Goal: Task Accomplishment & Management: Manage account settings

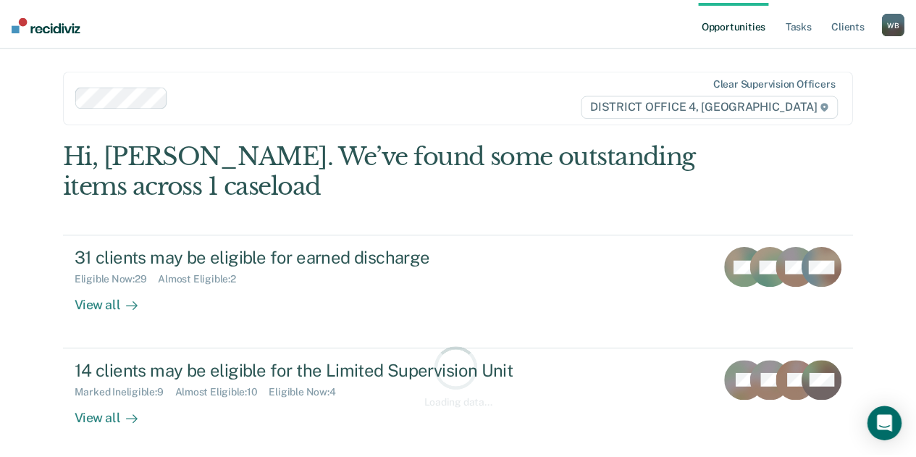
scroll to position [2, 0]
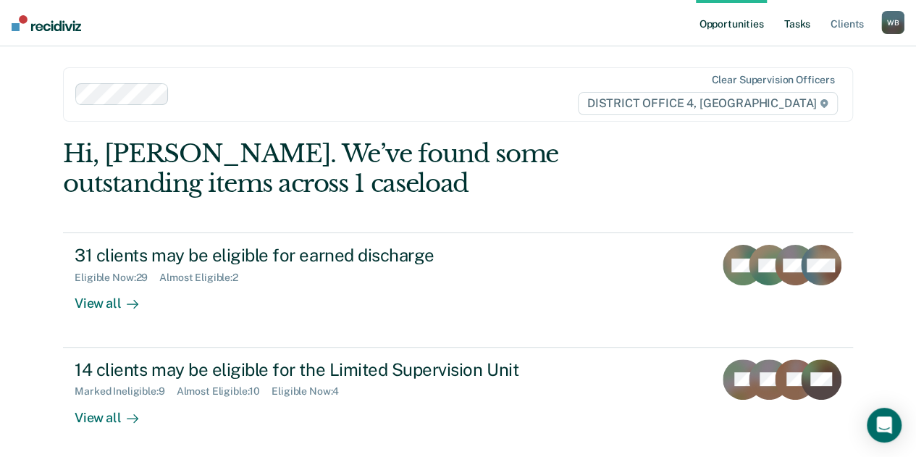
click at [794, 27] on link "Tasks" at bounding box center [797, 23] width 32 height 46
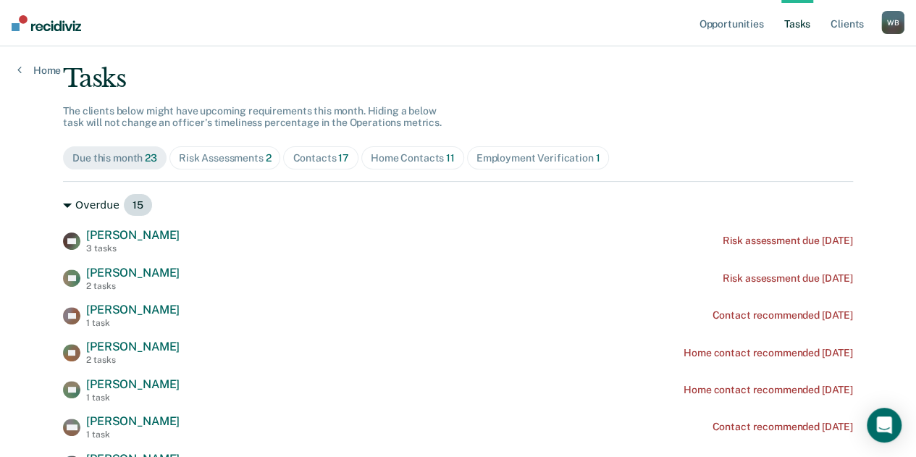
scroll to position [81, 0]
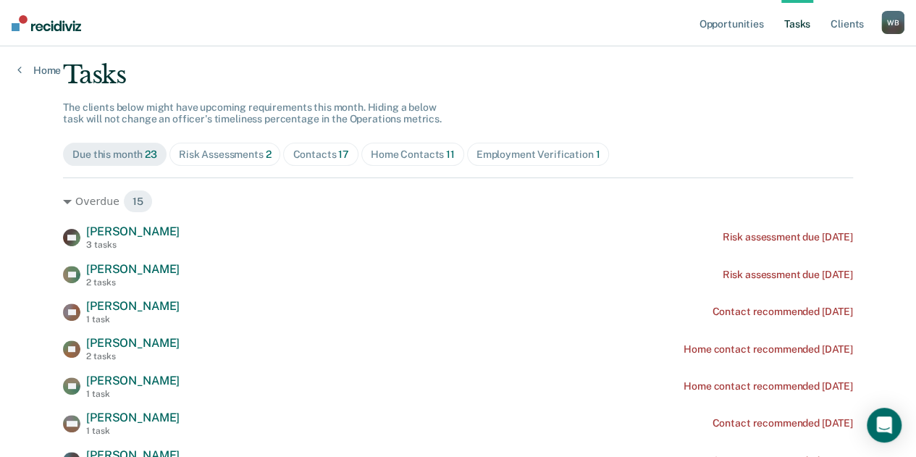
click at [311, 156] on div "Contacts 17" at bounding box center [320, 154] width 56 height 12
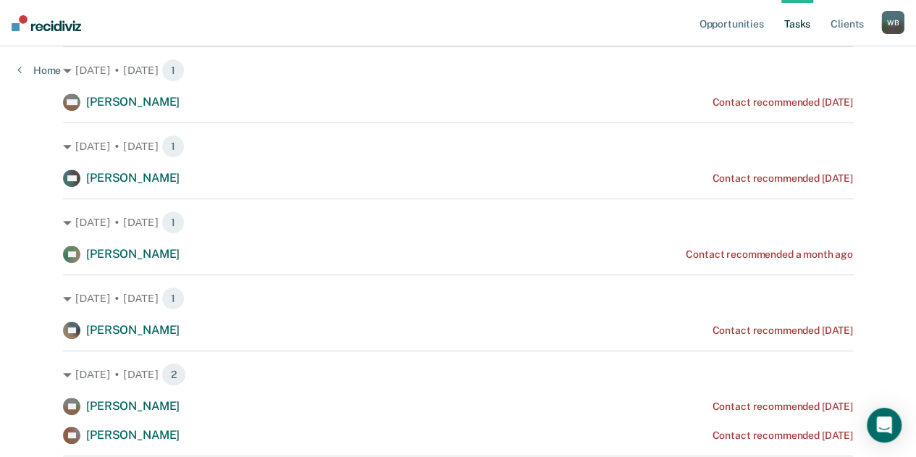
scroll to position [289, 0]
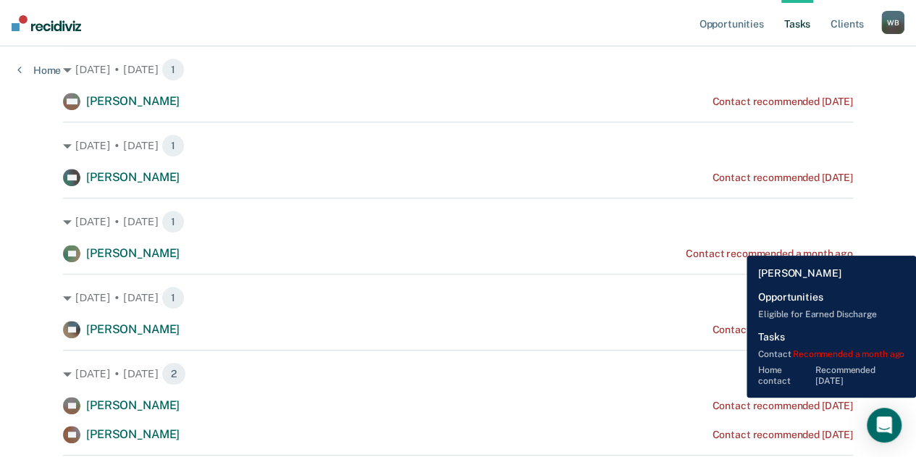
click at [736, 245] on div "DF [PERSON_NAME] Contact recommended a month ago" at bounding box center [458, 253] width 790 height 17
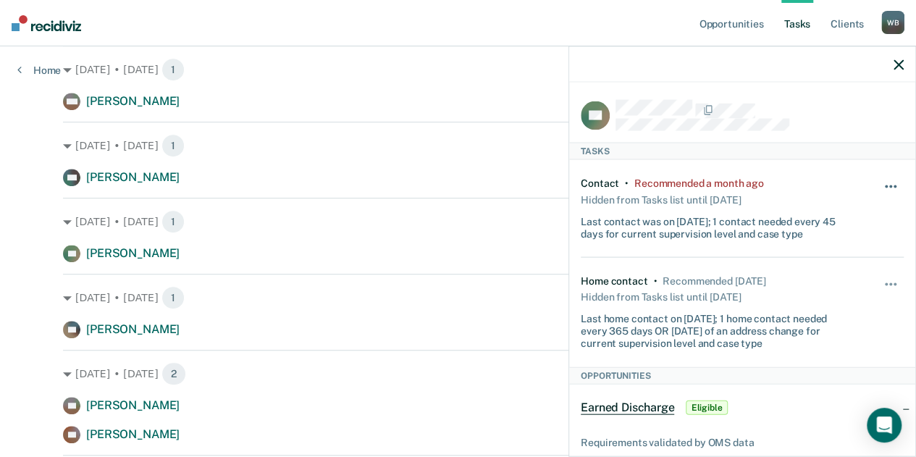
click at [879, 189] on button "button" at bounding box center [891, 193] width 25 height 23
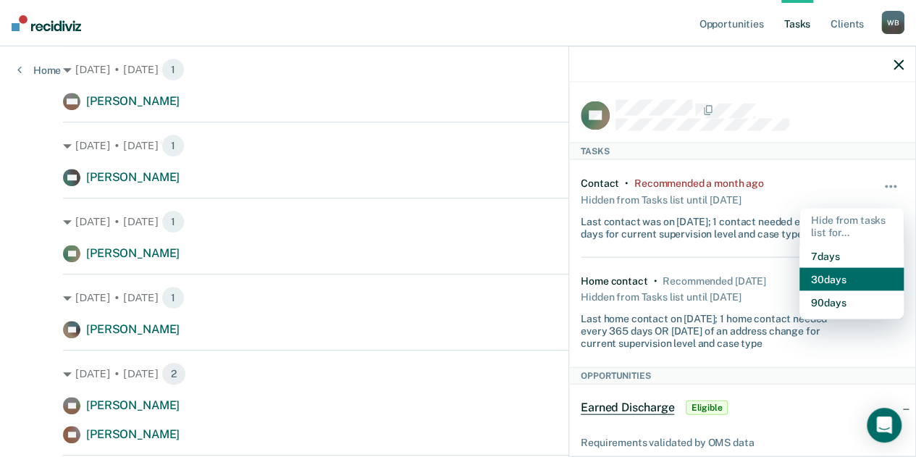
click at [830, 282] on button "30 days" at bounding box center [851, 278] width 104 height 23
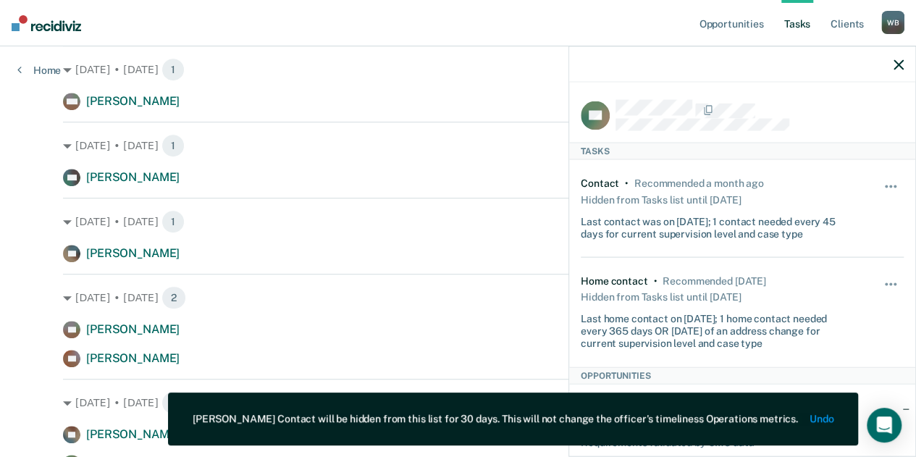
click at [897, 63] on icon "button" at bounding box center [898, 64] width 10 height 10
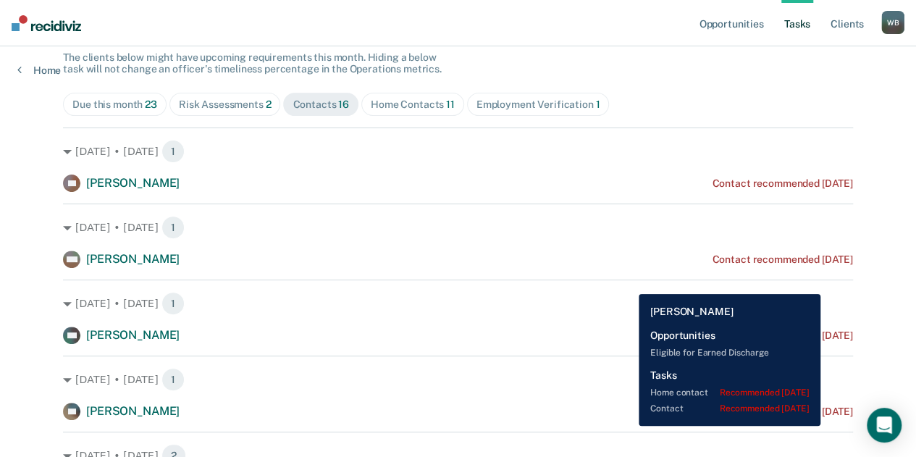
scroll to position [132, 0]
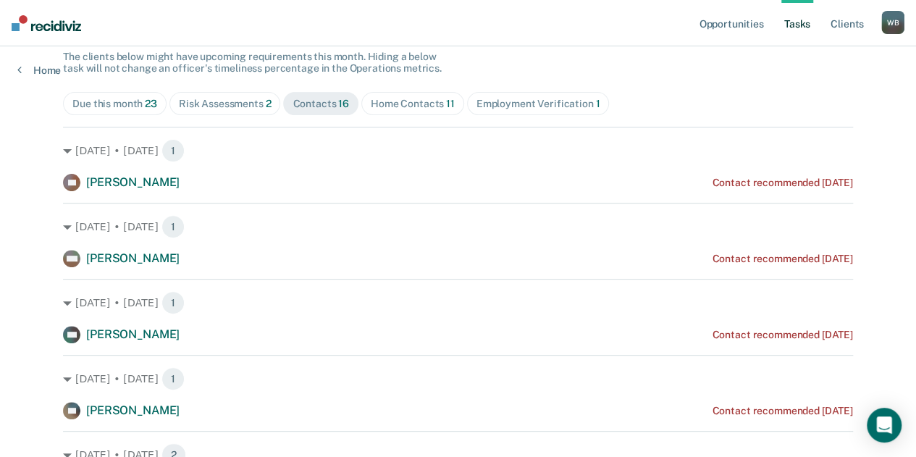
click at [384, 99] on div "Home Contacts 11" at bounding box center [413, 104] width 84 height 12
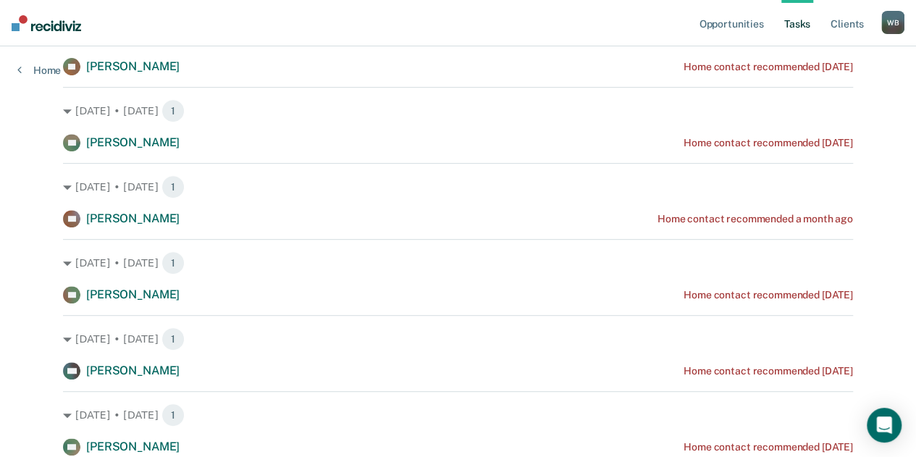
scroll to position [245, 0]
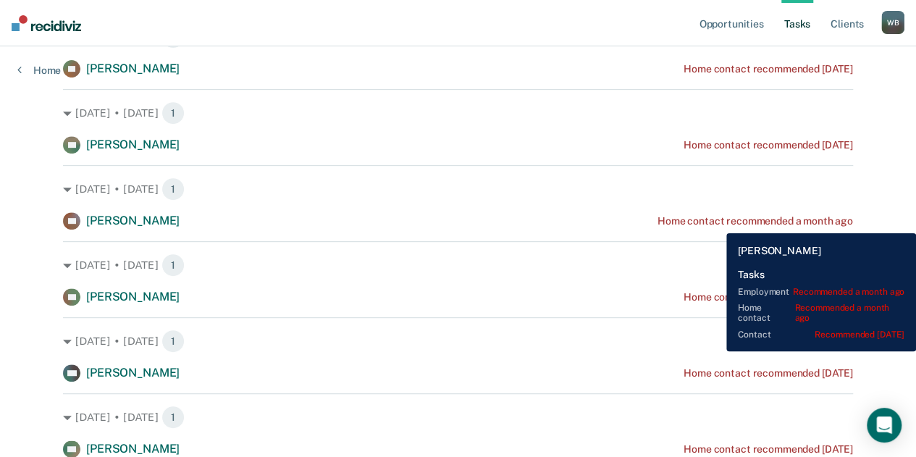
click at [715, 222] on div "Home contact recommended a month ago" at bounding box center [754, 221] width 195 height 12
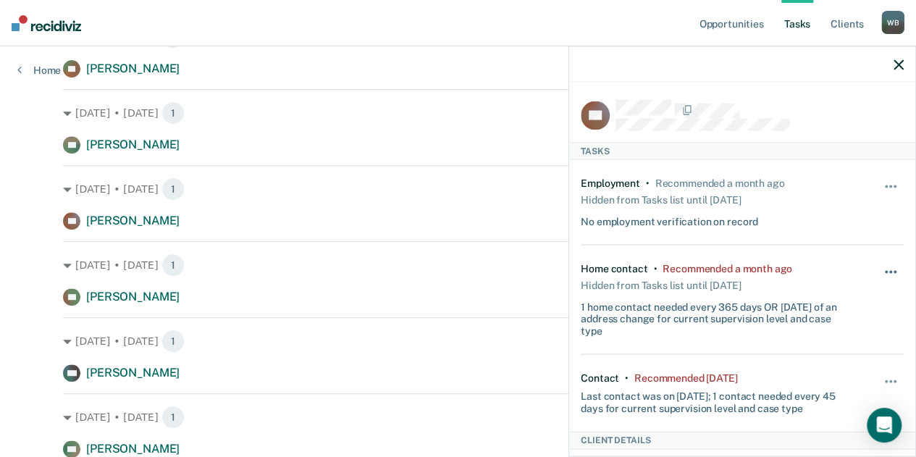
click at [881, 269] on button "button" at bounding box center [891, 278] width 25 height 23
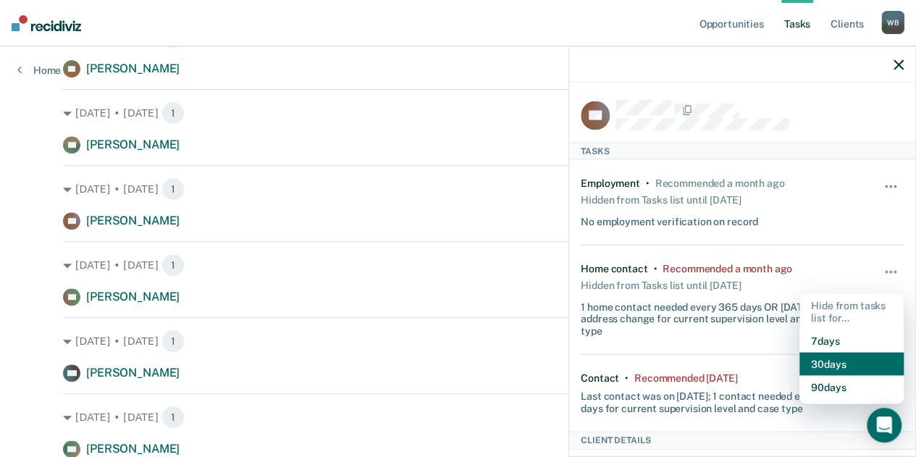
click at [818, 361] on button "30 days" at bounding box center [851, 364] width 104 height 23
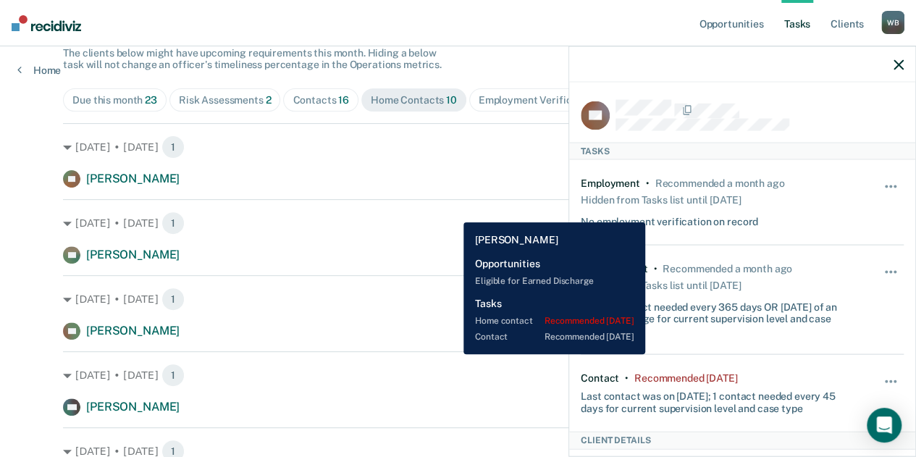
scroll to position [122, 0]
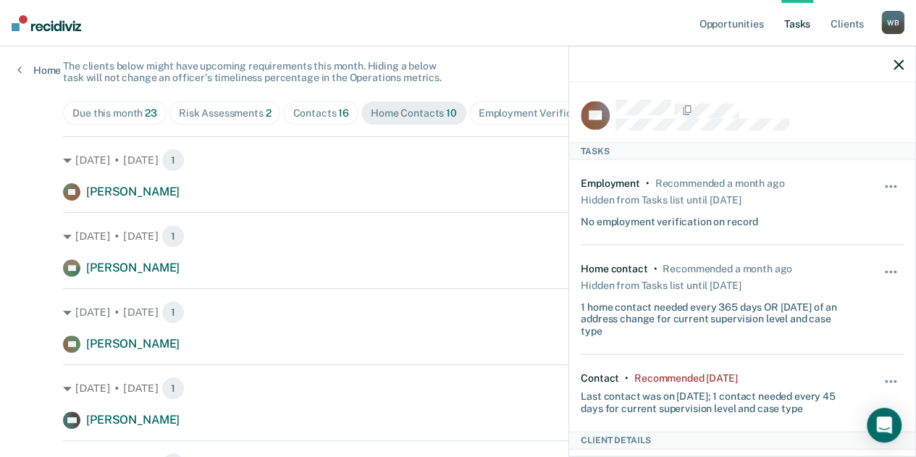
click at [897, 67] on icon "button" at bounding box center [898, 64] width 10 height 10
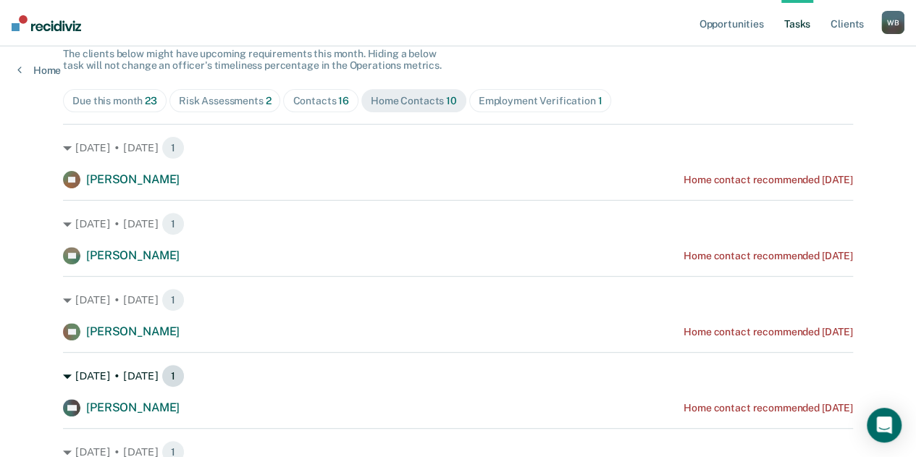
scroll to position [136, 0]
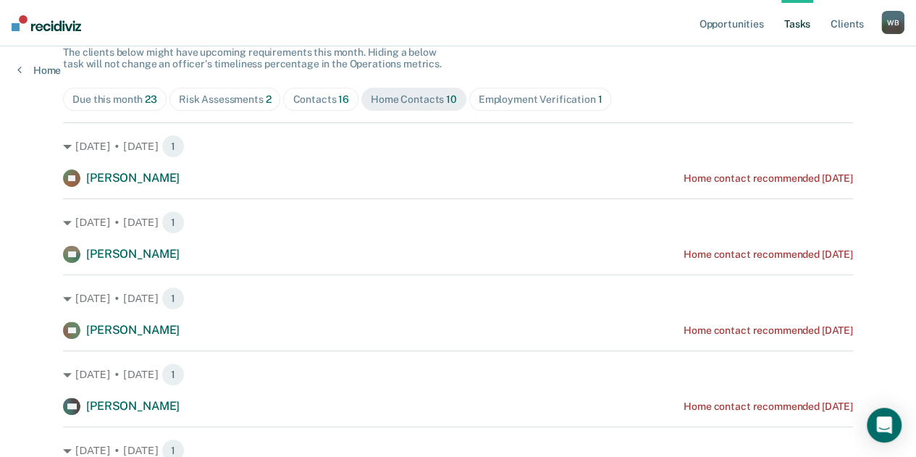
click at [238, 104] on div "Risk Assessments 2" at bounding box center [225, 99] width 93 height 12
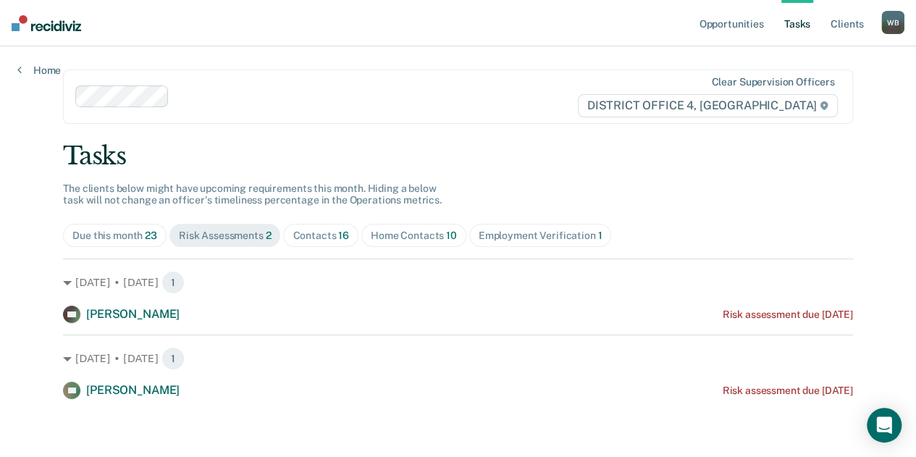
scroll to position [0, 0]
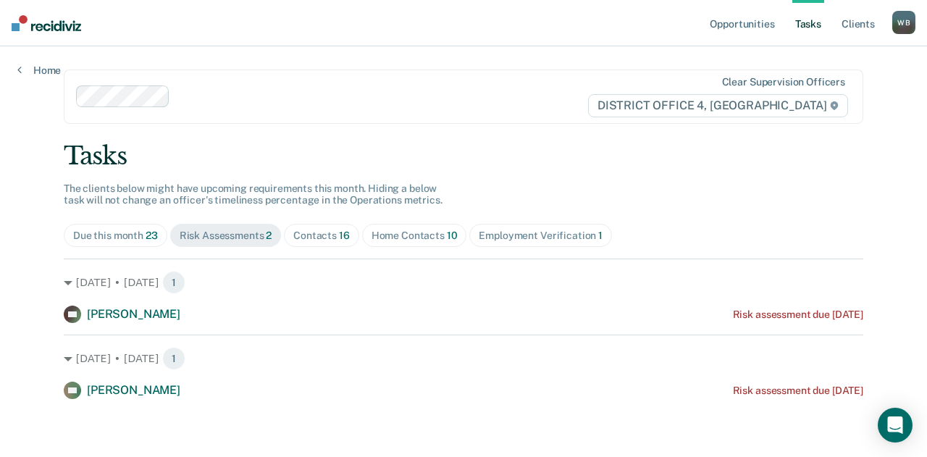
click at [334, 240] on div "Contacts 16" at bounding box center [321, 235] width 56 height 12
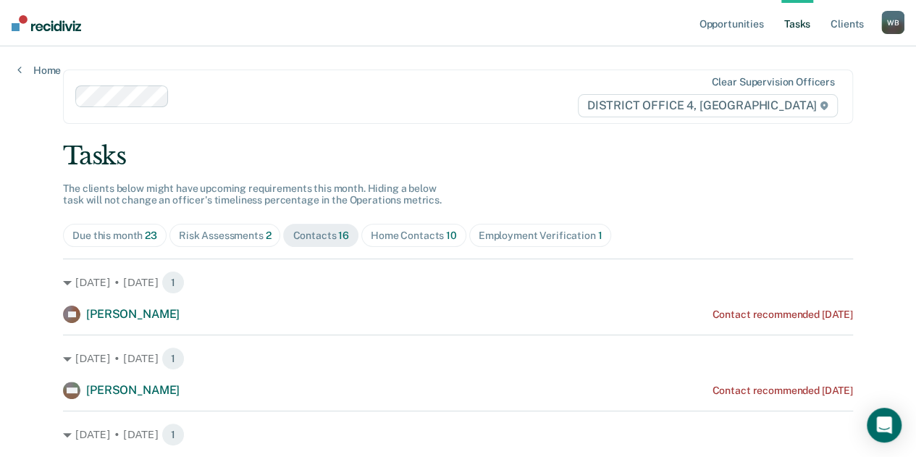
click at [397, 234] on div "Home Contacts 10" at bounding box center [414, 235] width 86 height 12
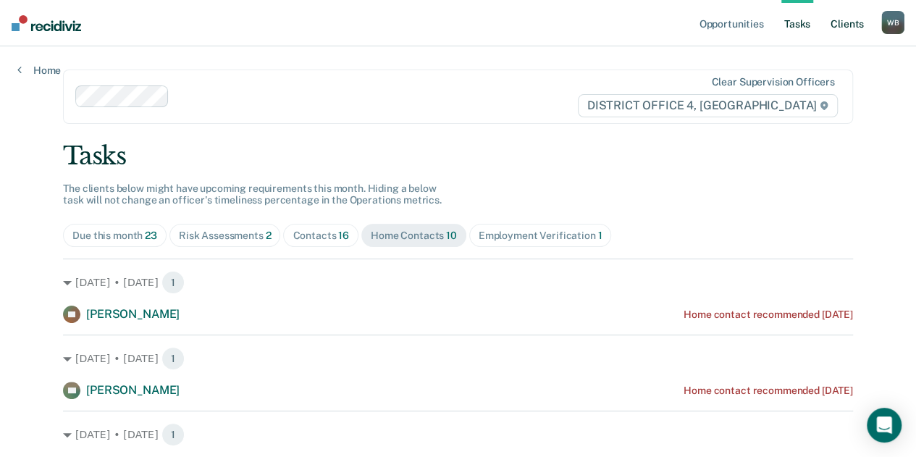
click at [856, 27] on link "Client s" at bounding box center [846, 23] width 39 height 46
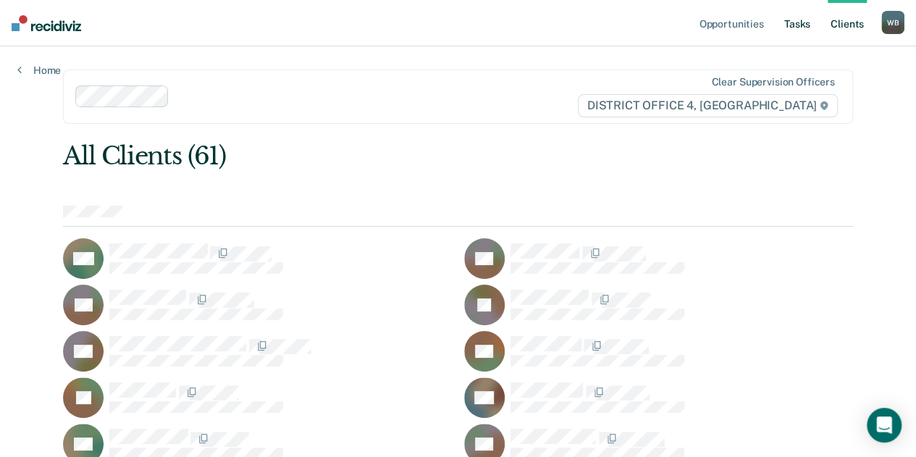
click at [796, 25] on link "Tasks" at bounding box center [797, 23] width 32 height 46
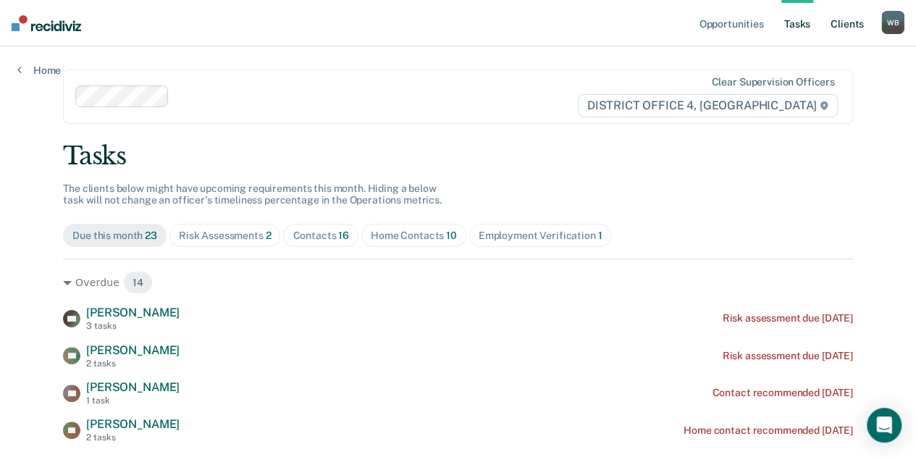
click at [835, 28] on link "Client s" at bounding box center [846, 23] width 39 height 46
